Goal: Task Accomplishment & Management: Manage account settings

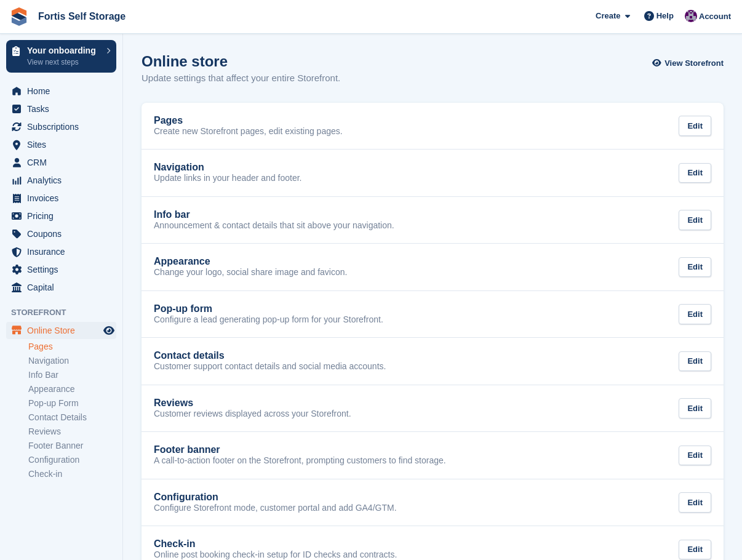
click at [51, 347] on link "Pages" at bounding box center [72, 347] width 88 height 12
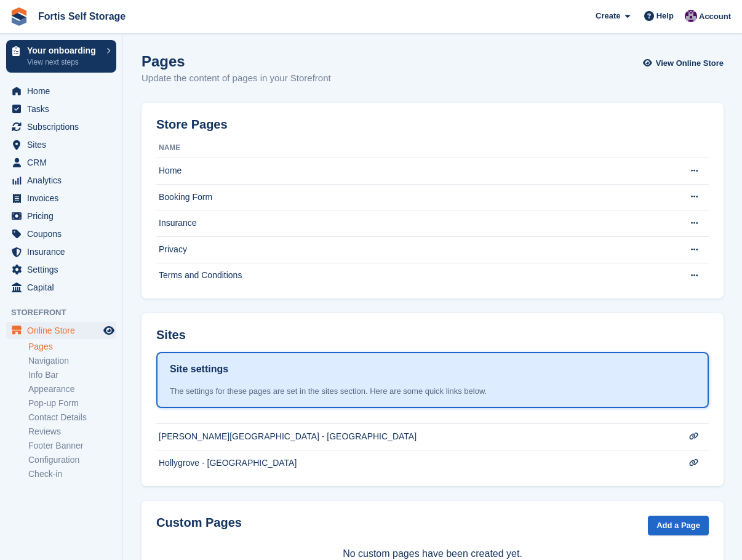
scroll to position [47, 0]
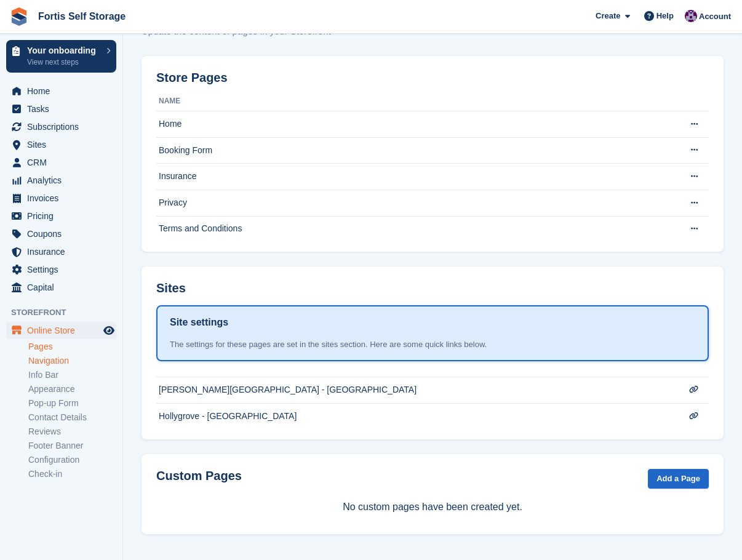
click at [52, 361] on link "Navigation" at bounding box center [72, 361] width 88 height 12
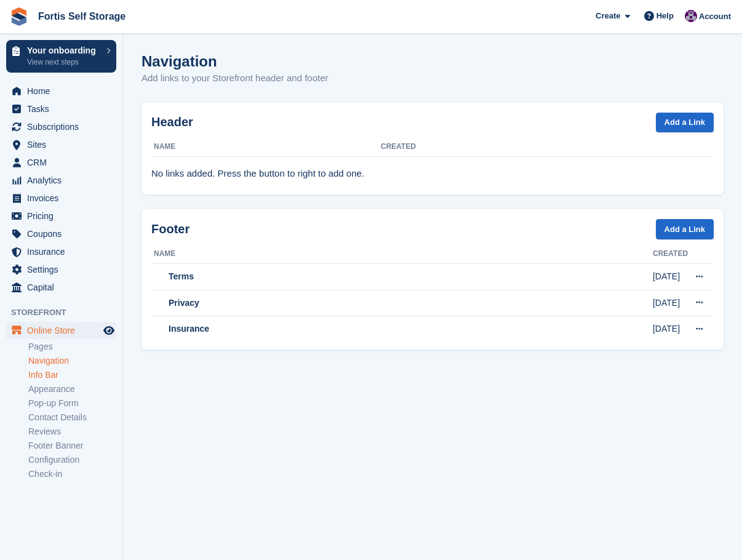
click at [47, 376] on link "Info Bar" at bounding box center [72, 375] width 88 height 12
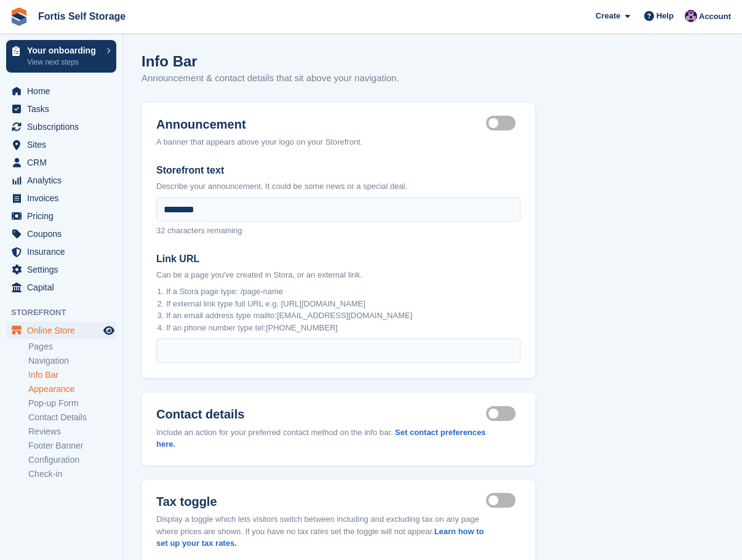
click at [50, 387] on link "Appearance" at bounding box center [72, 389] width 88 height 12
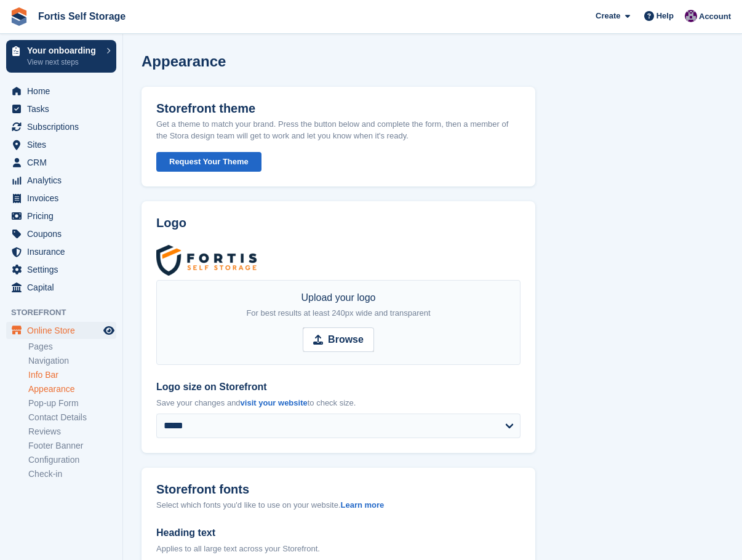
click at [48, 374] on link "Info Bar" at bounding box center [72, 375] width 88 height 12
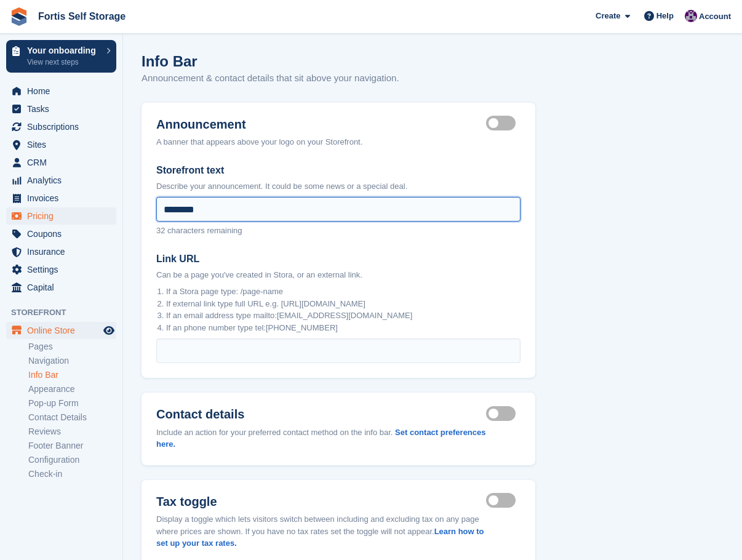
drag, startPoint x: 245, startPoint y: 210, endPoint x: 57, endPoint y: 212, distance: 188.3
click at [57, 212] on div "Your onboarding View next steps Home Tasks Subscriptions Subscriptions Subscrip…" at bounding box center [371, 318] width 742 height 637
type input "**********"
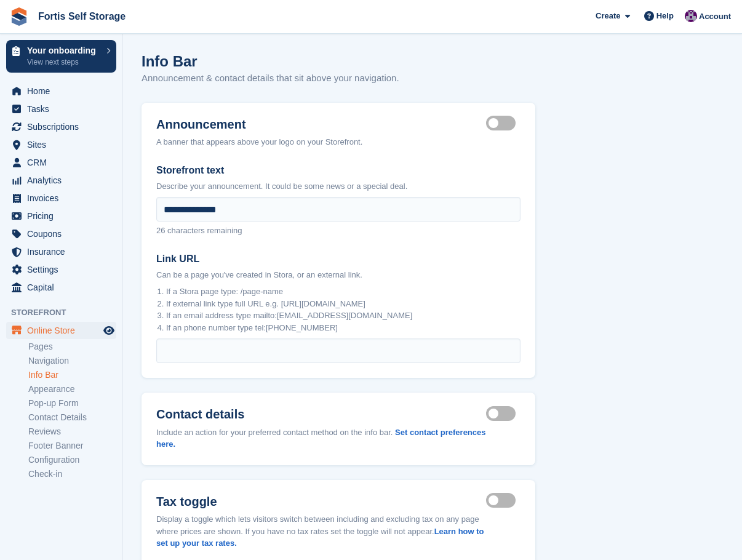
click at [545, 292] on section "**********" at bounding box center [432, 318] width 619 height 637
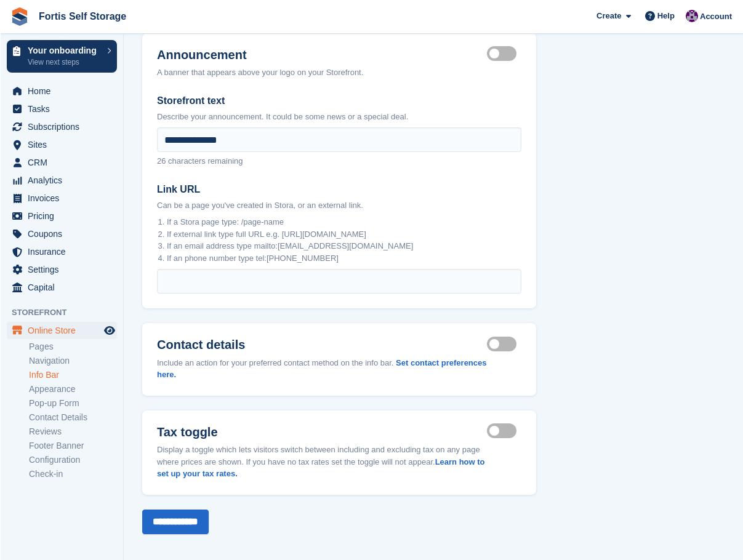
scroll to position [77, 0]
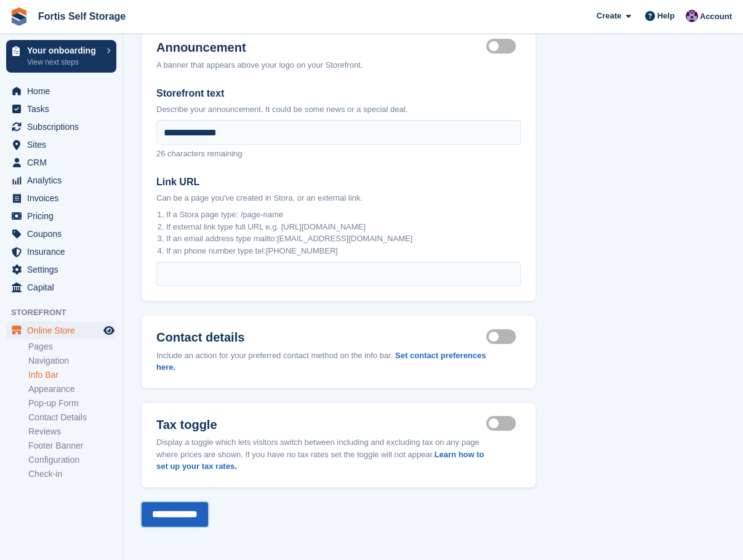
click at [208, 514] on input "**********" at bounding box center [175, 514] width 66 height 25
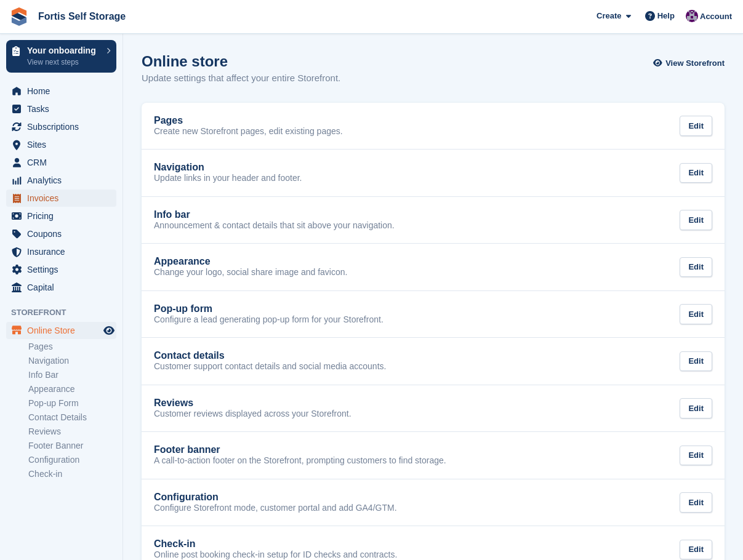
click at [60, 198] on span "Invoices" at bounding box center [64, 198] width 74 height 17
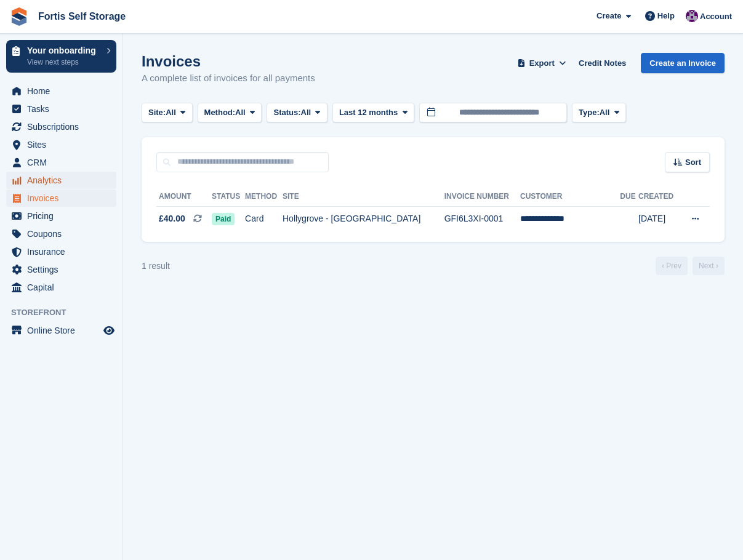
click at [58, 183] on span "Analytics" at bounding box center [64, 180] width 74 height 17
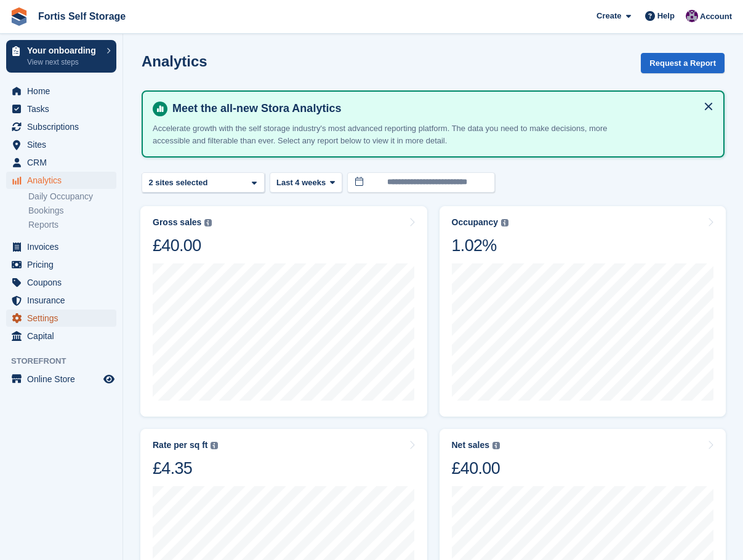
click at [50, 313] on span "Settings" at bounding box center [64, 317] width 74 height 17
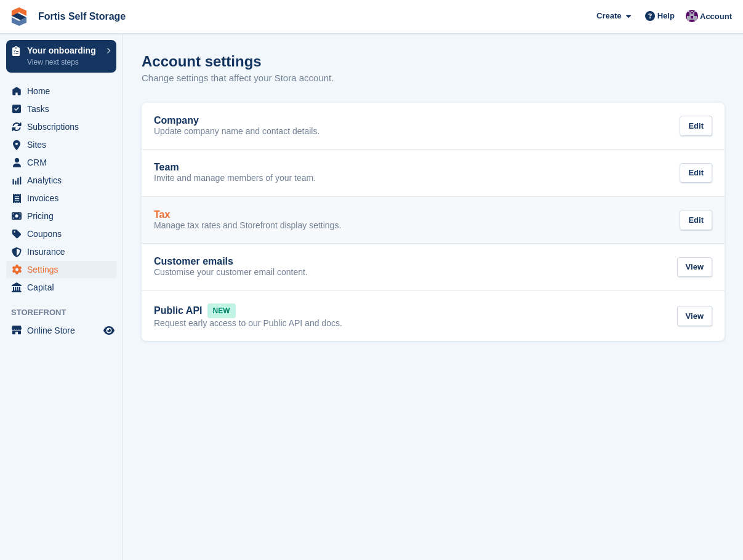
click at [223, 216] on div "Tax" at bounding box center [247, 214] width 187 height 11
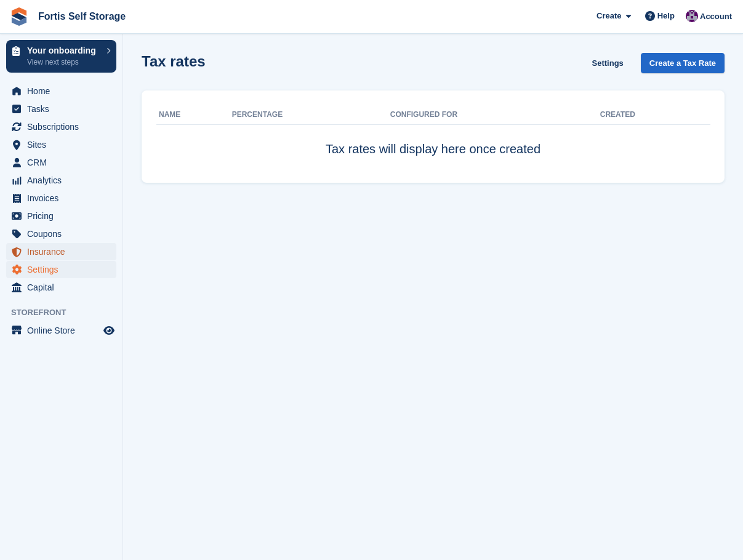
click at [52, 250] on span "Insurance" at bounding box center [64, 251] width 74 height 17
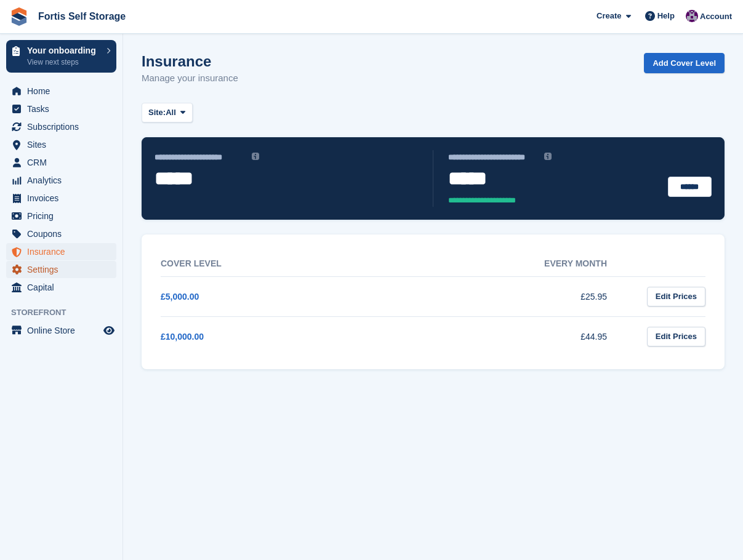
click at [51, 275] on span "Settings" at bounding box center [64, 269] width 74 height 17
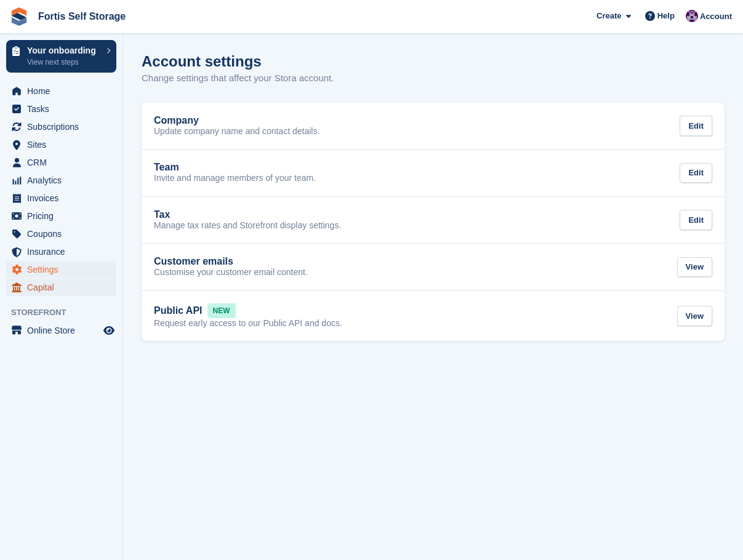
click at [51, 287] on span "Capital" at bounding box center [64, 287] width 74 height 17
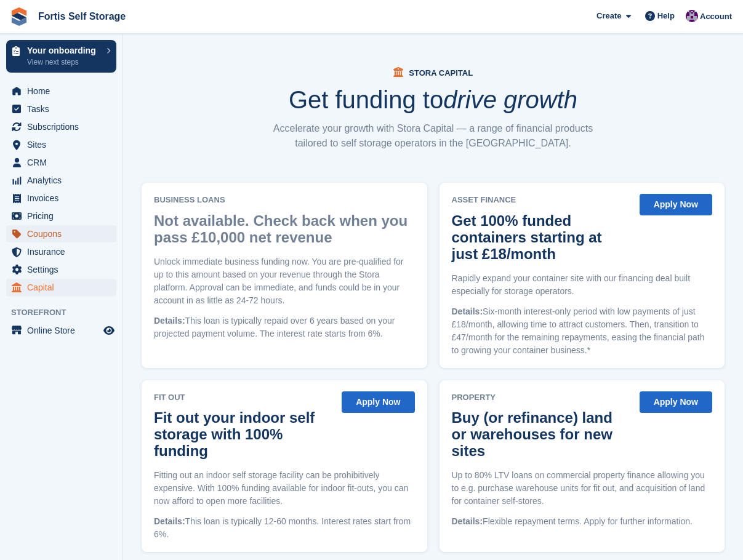
click at [50, 236] on span "Coupons" at bounding box center [64, 233] width 74 height 17
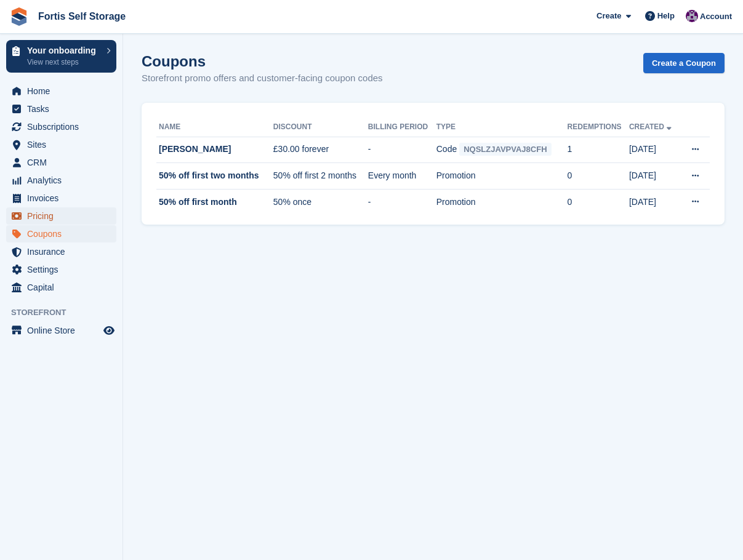
click at [62, 212] on span "Pricing" at bounding box center [64, 215] width 74 height 17
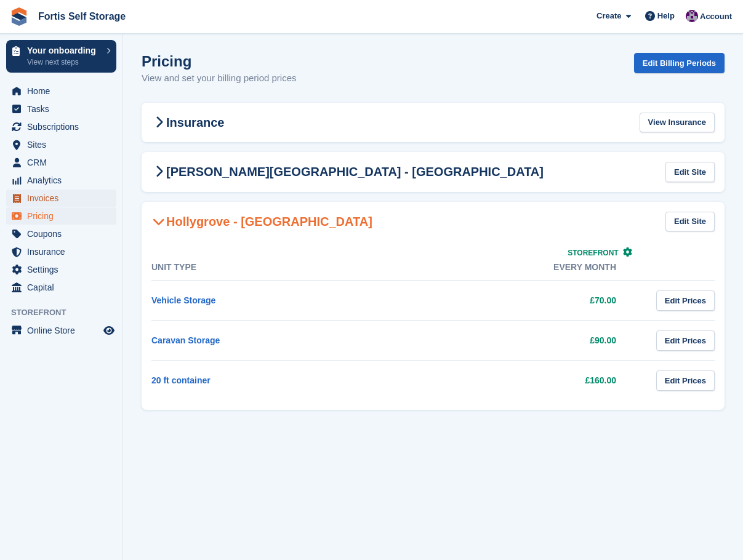
click at [65, 201] on span "Invoices" at bounding box center [64, 198] width 74 height 17
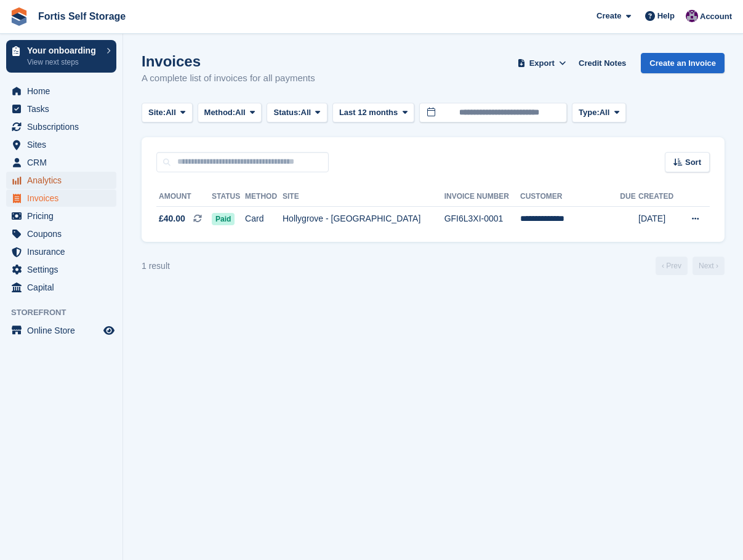
click at [69, 185] on span "Analytics" at bounding box center [64, 180] width 74 height 17
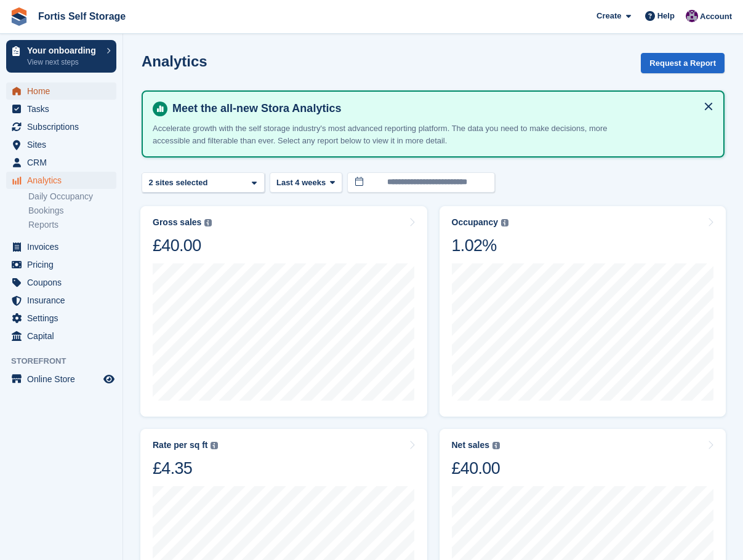
click at [46, 93] on span "Home" at bounding box center [64, 90] width 74 height 17
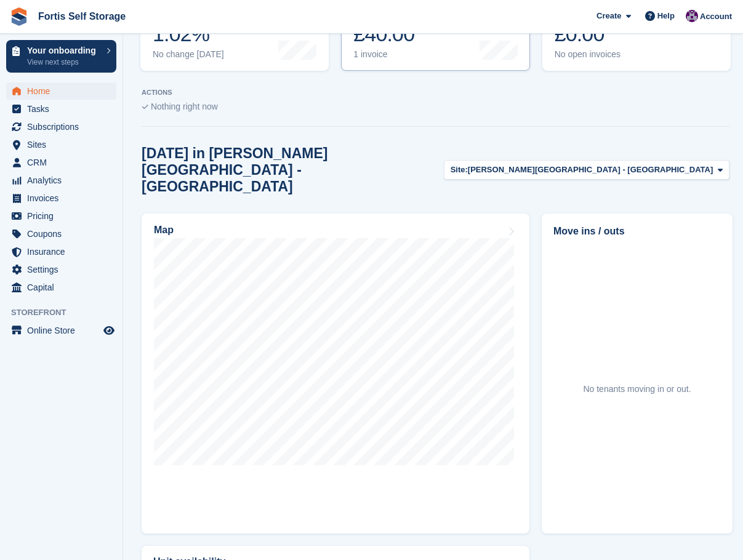
scroll to position [123, 0]
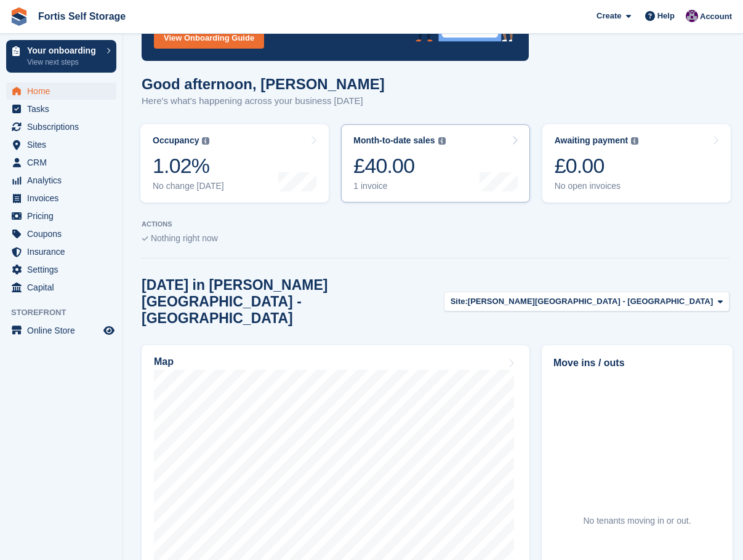
click at [428, 178] on div "Month-to-date sales The sum of all finalised invoices generated this month to d…" at bounding box center [399, 163] width 92 height 56
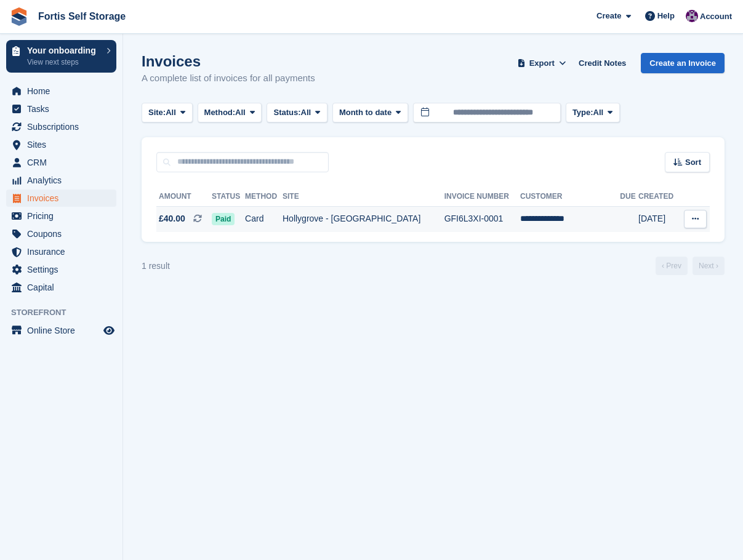
click at [262, 220] on td "Card" at bounding box center [264, 219] width 38 height 26
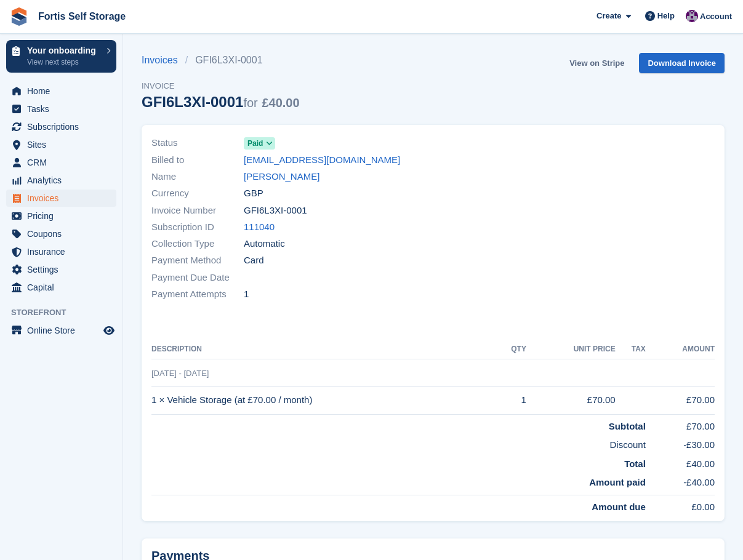
click at [600, 63] on link "View on Stripe" at bounding box center [596, 63] width 65 height 20
click at [45, 272] on span "Settings" at bounding box center [64, 269] width 74 height 17
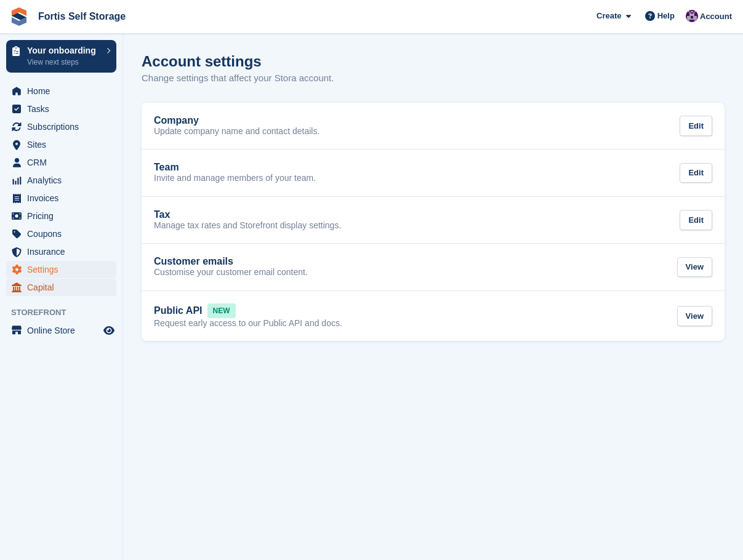
click at [57, 292] on span "Capital" at bounding box center [64, 287] width 74 height 17
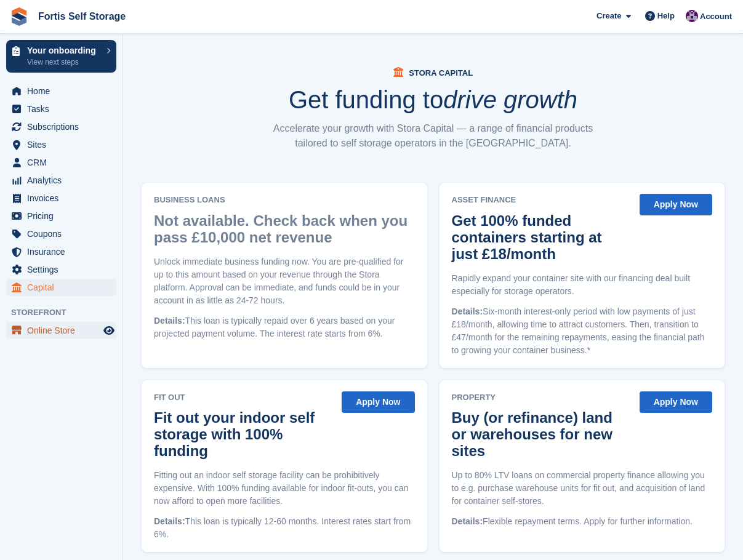
click at [68, 335] on span "Online Store" at bounding box center [64, 330] width 74 height 17
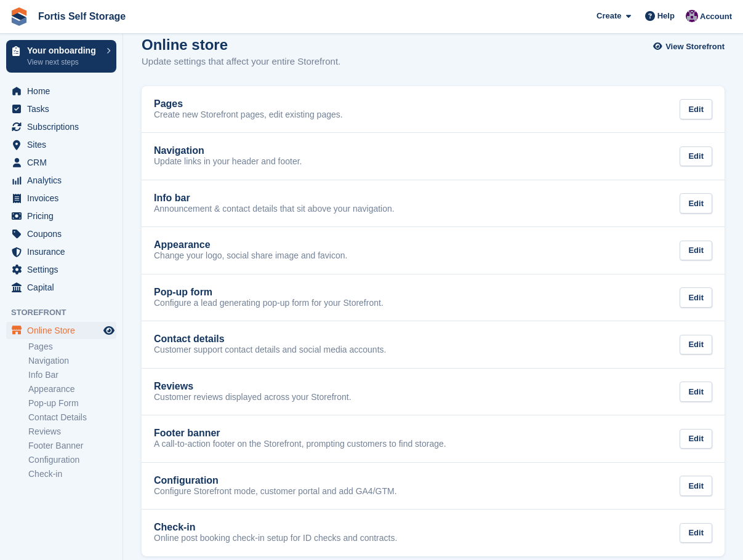
scroll to position [31, 0]
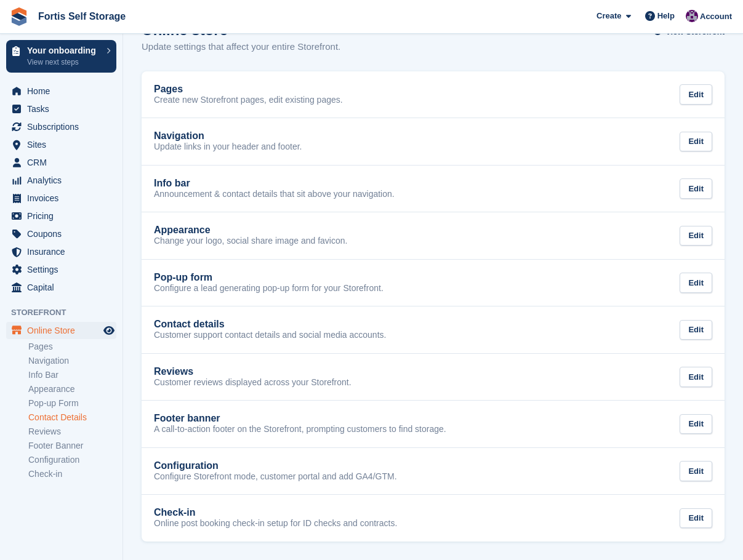
click at [66, 422] on link "Contact Details" at bounding box center [72, 418] width 88 height 12
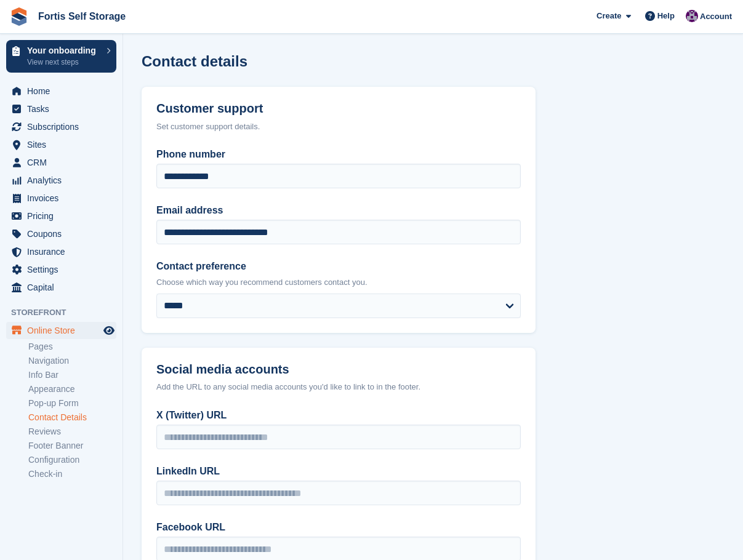
click at [68, 405] on link "Pop-up Form" at bounding box center [72, 403] width 88 height 12
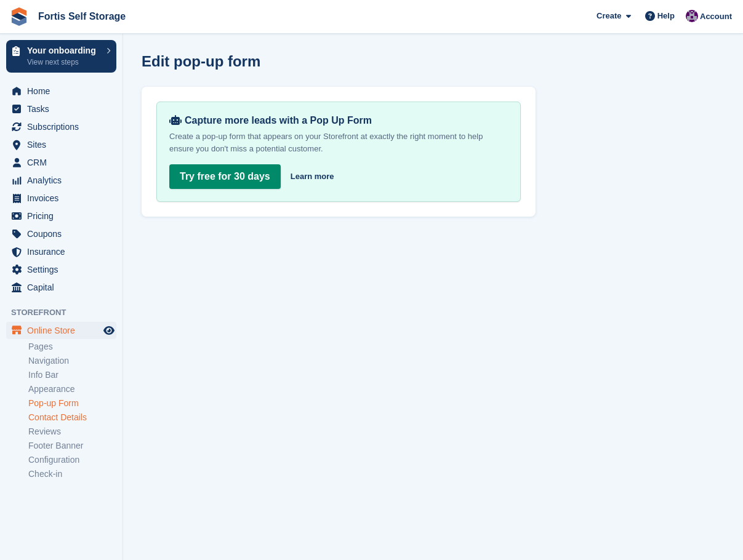
click at [70, 414] on link "Contact Details" at bounding box center [72, 418] width 88 height 12
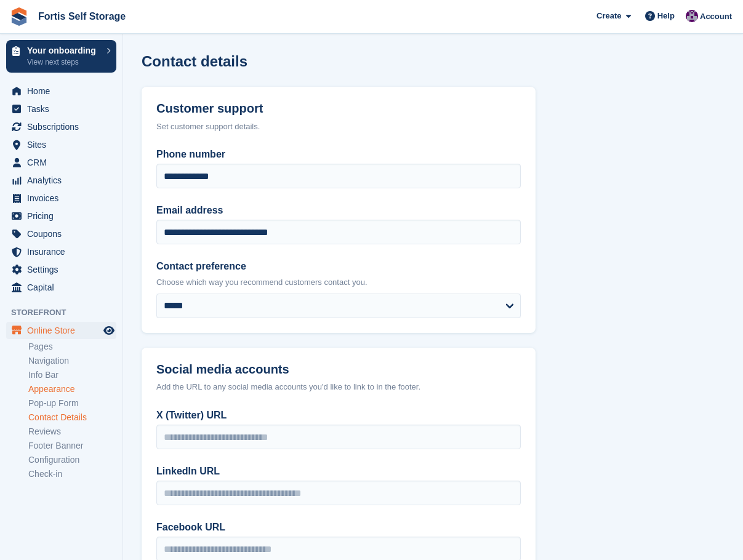
click at [70, 386] on link "Appearance" at bounding box center [72, 389] width 88 height 12
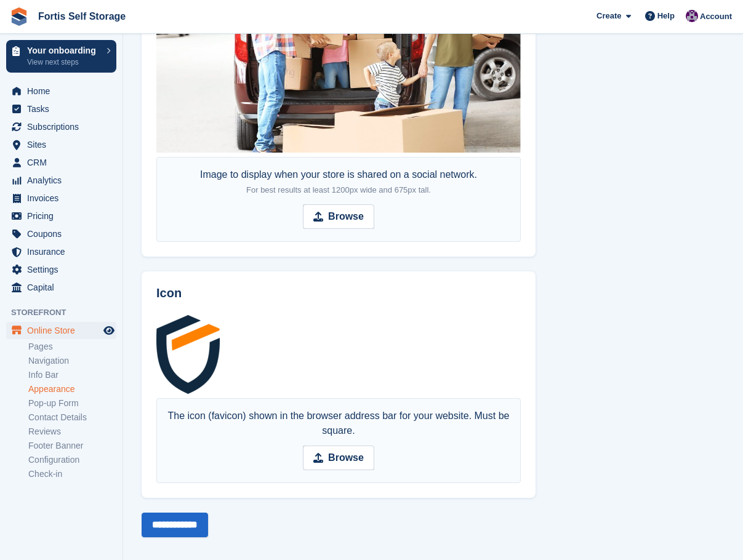
scroll to position [810, 0]
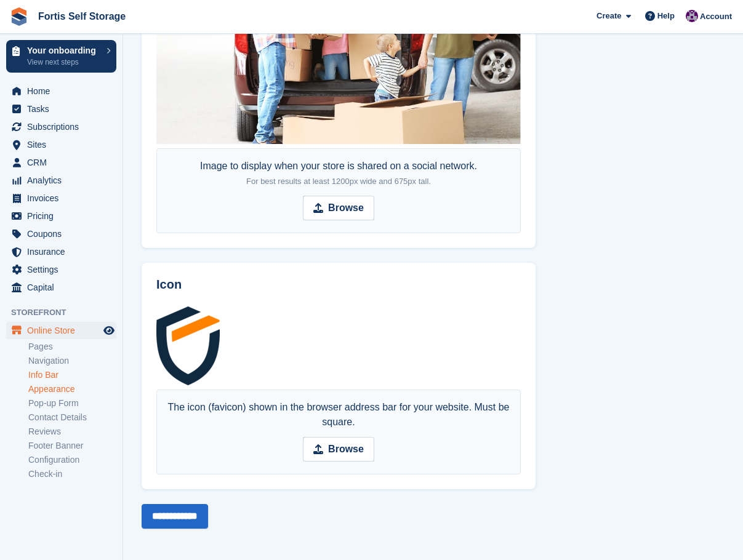
click at [57, 371] on link "Info Bar" at bounding box center [72, 375] width 88 height 12
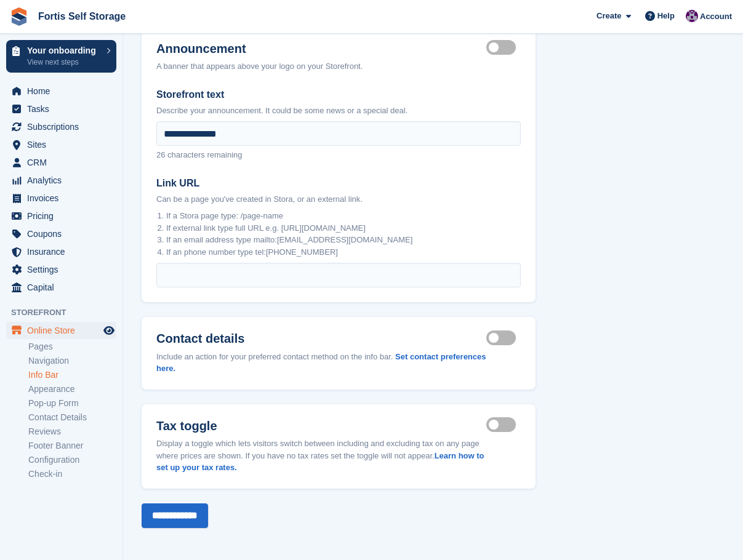
scroll to position [77, 0]
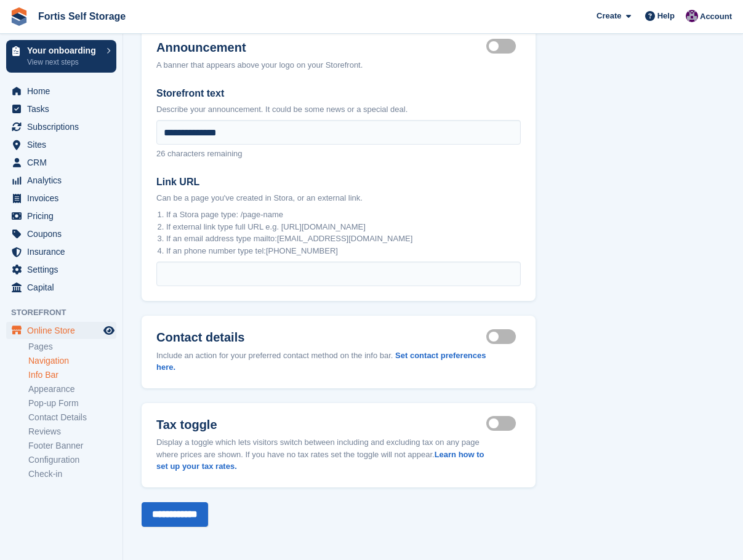
click at [70, 360] on link "Navigation" at bounding box center [72, 361] width 88 height 12
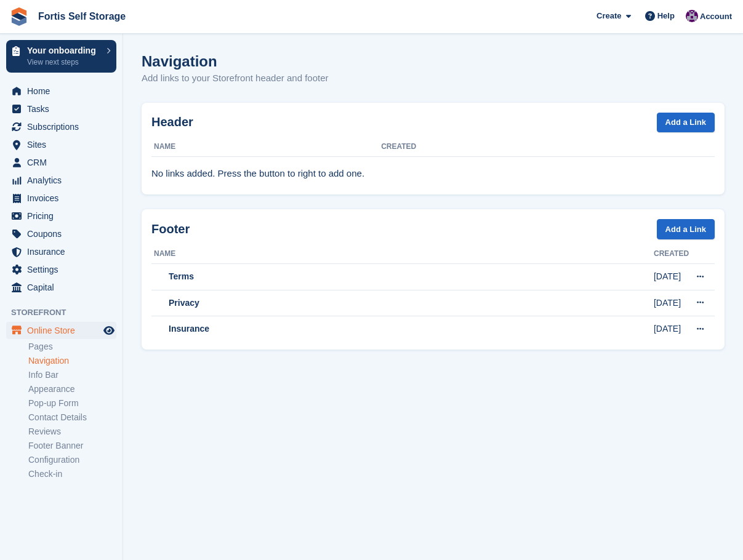
click at [69, 353] on ul "Pages Navigation Info Bar Appearance Pop-up Form Contact Details Reviews Footer…" at bounding box center [75, 411] width 94 height 142
click at [69, 351] on link "Pages" at bounding box center [72, 347] width 88 height 12
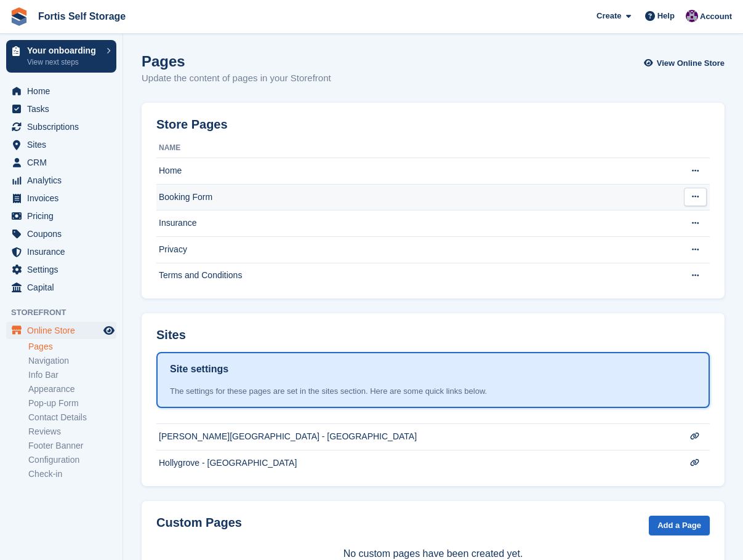
click at [701, 201] on button at bounding box center [695, 197] width 23 height 18
click at [650, 218] on p "Edit page" at bounding box center [647, 221] width 107 height 16
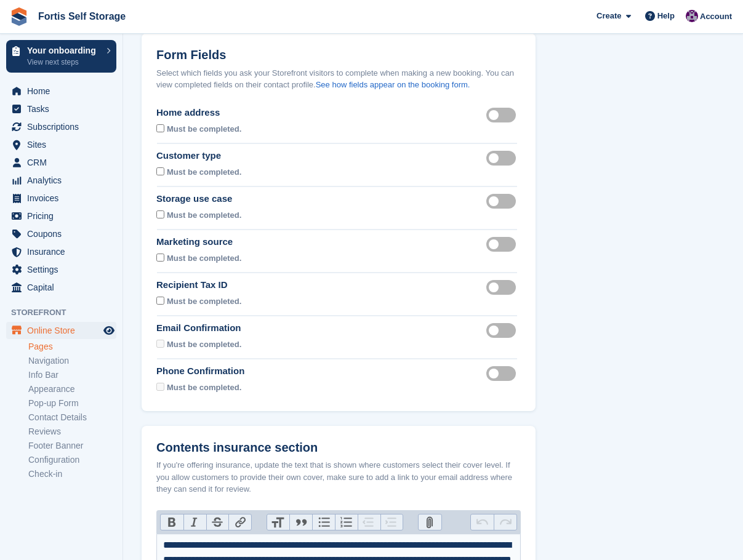
scroll to position [112, 0]
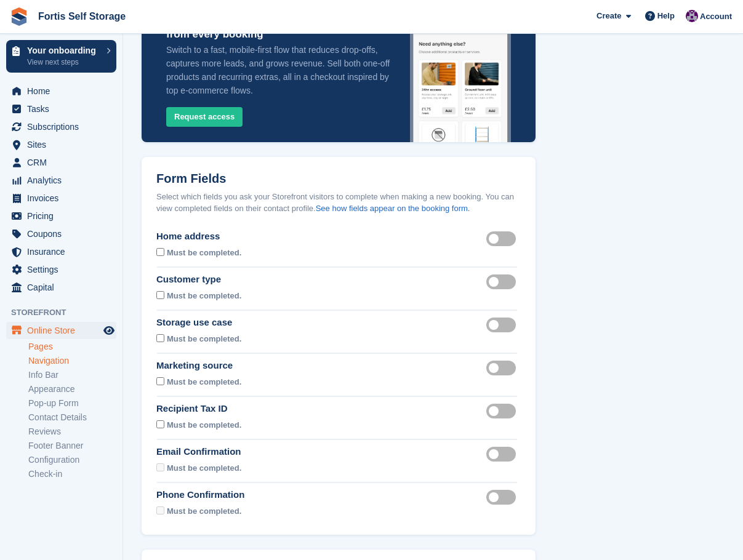
click at [62, 361] on link "Navigation" at bounding box center [72, 361] width 88 height 12
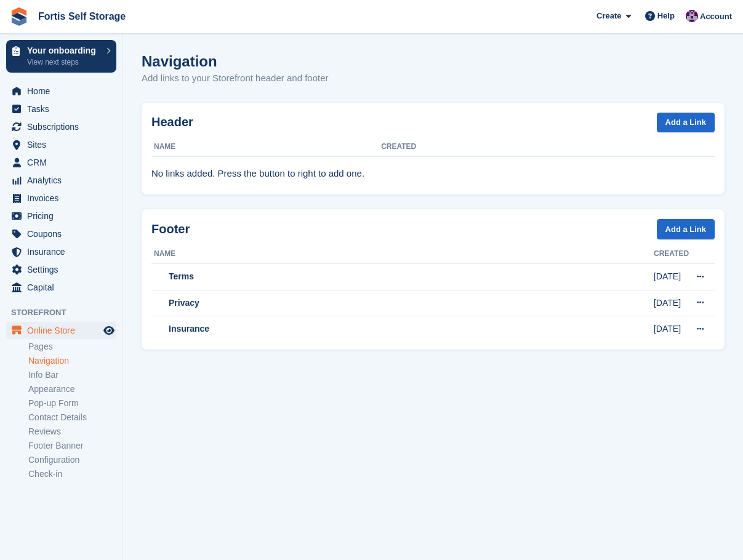
click at [57, 374] on link "Info Bar" at bounding box center [72, 375] width 88 height 12
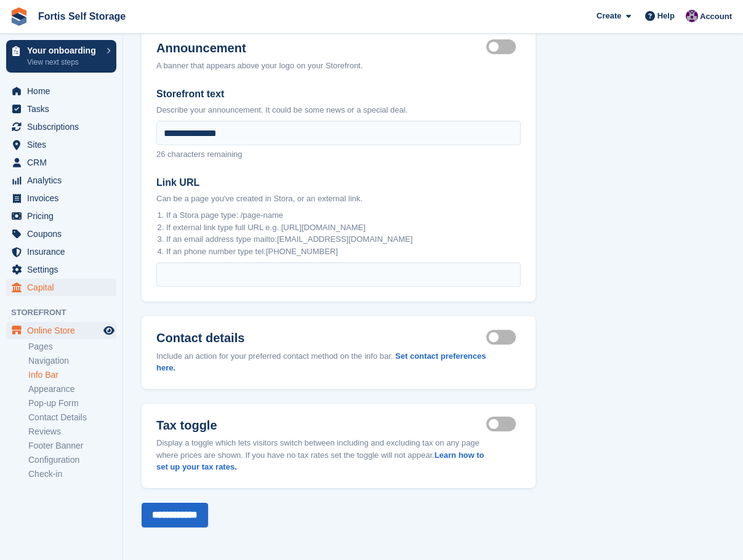
scroll to position [77, 0]
click at [73, 393] on link "Appearance" at bounding box center [72, 389] width 88 height 12
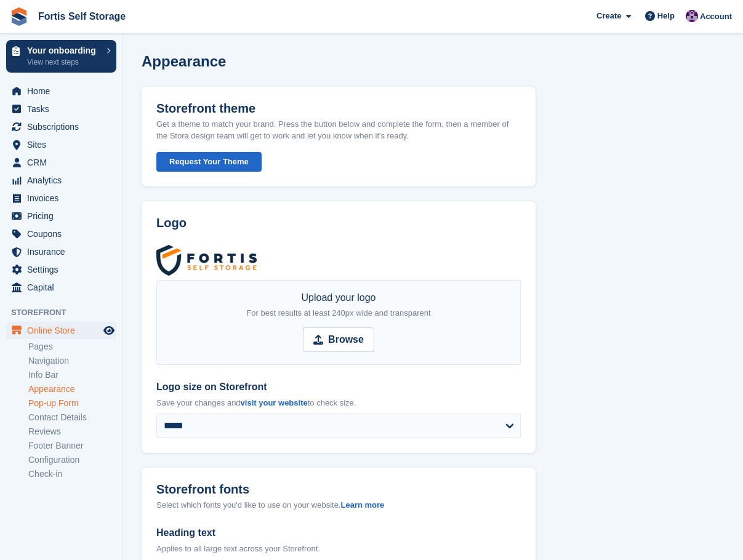
click at [73, 397] on link "Pop-up Form" at bounding box center [72, 403] width 88 height 12
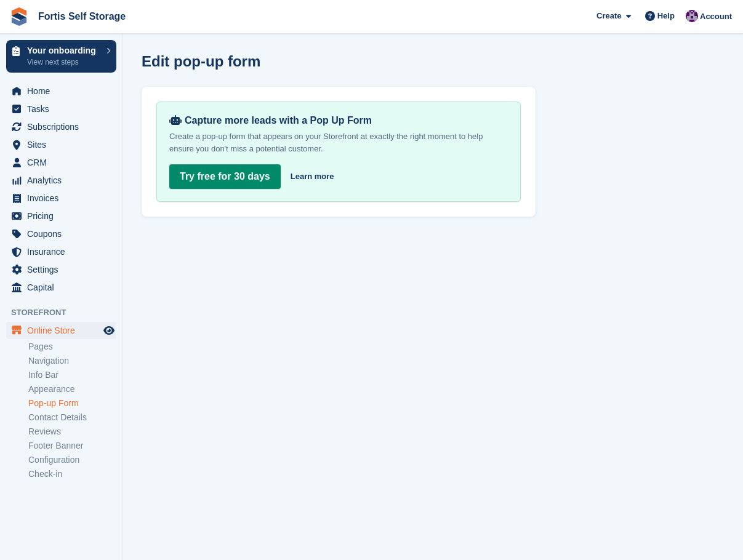
click at [75, 417] on link "Contact Details" at bounding box center [72, 418] width 88 height 12
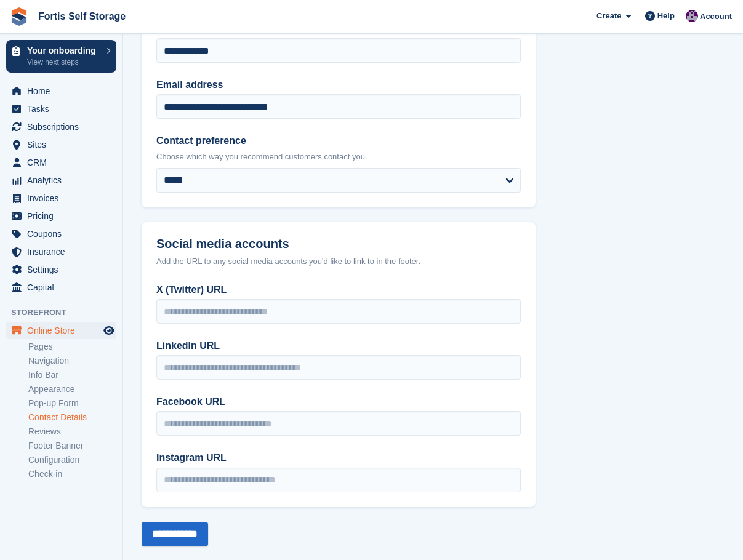
scroll to position [145, 0]
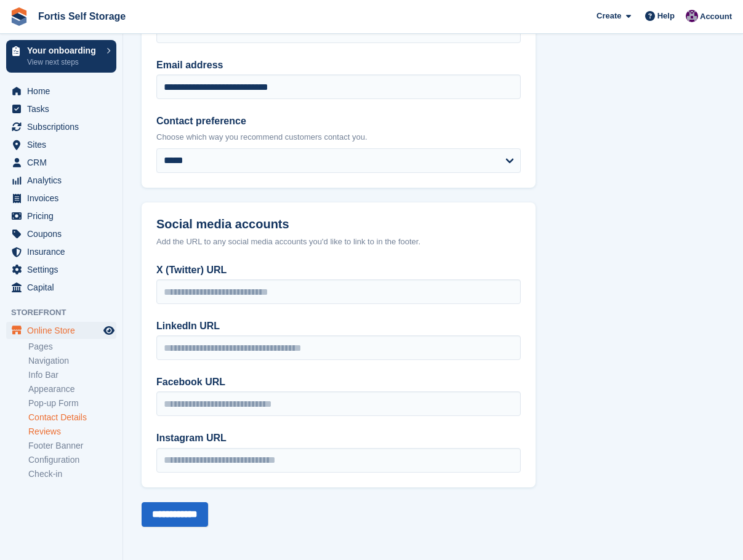
click at [70, 433] on link "Reviews" at bounding box center [72, 432] width 88 height 12
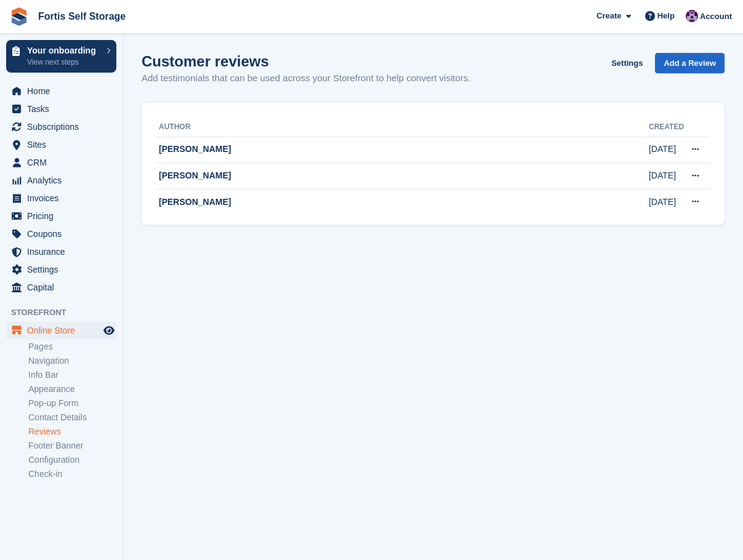
click at [70, 443] on link "Footer Banner" at bounding box center [72, 446] width 88 height 12
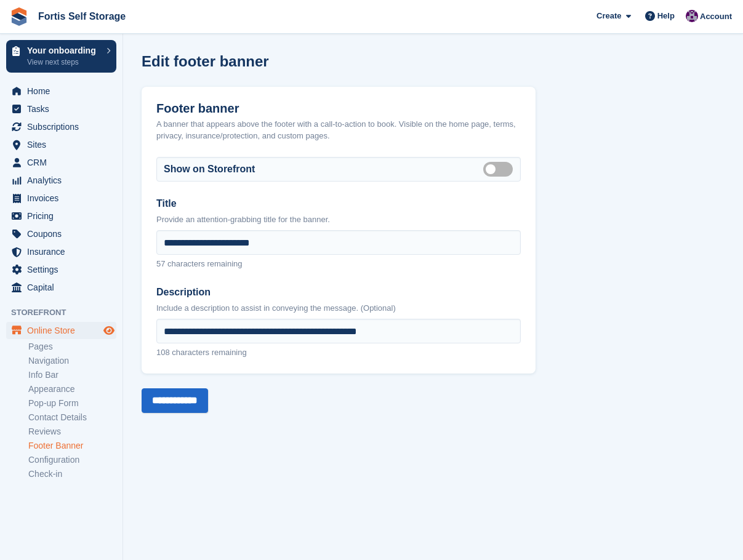
click at [106, 327] on icon "Preview store" at bounding box center [108, 330] width 11 height 10
